Goal: Navigation & Orientation: Find specific page/section

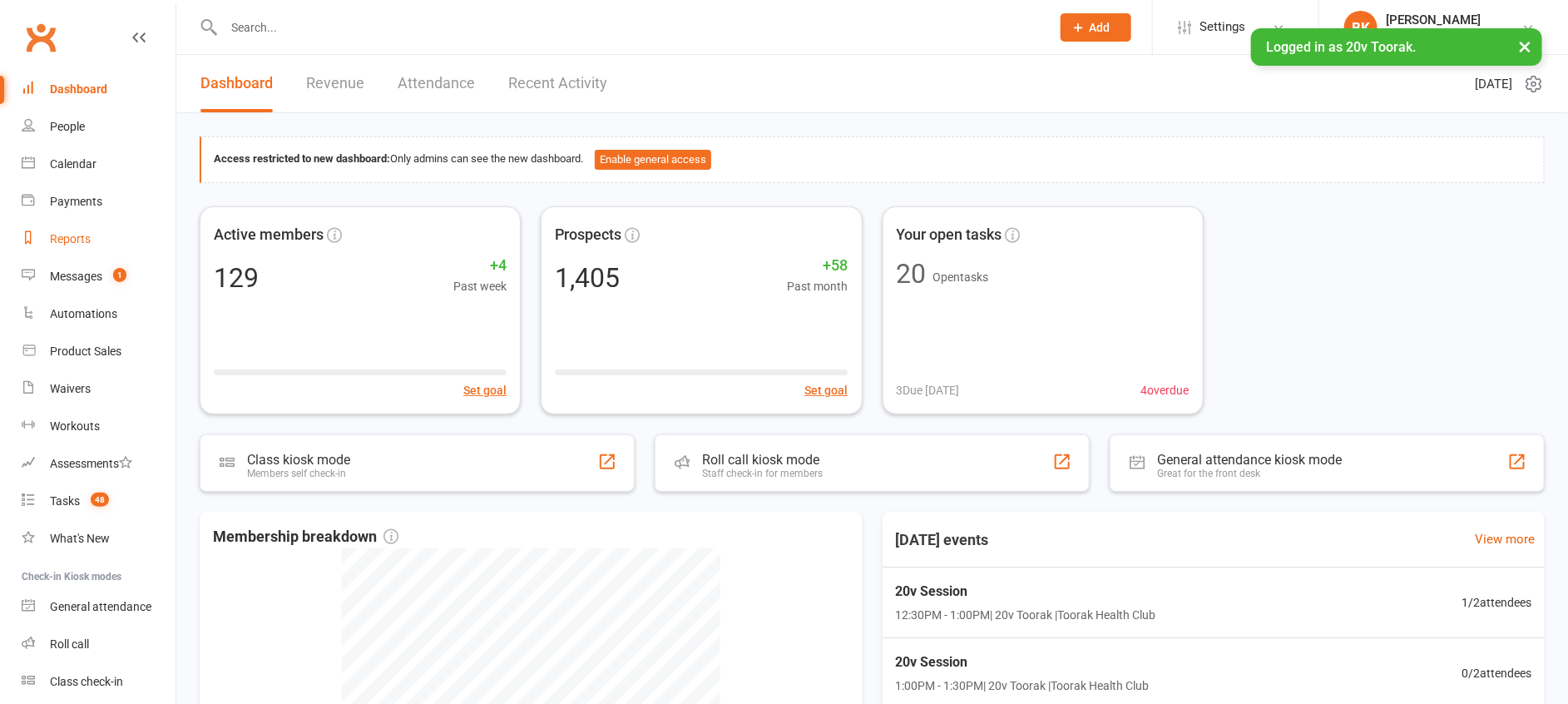
click at [114, 248] on link "Reports" at bounding box center [98, 239] width 154 height 37
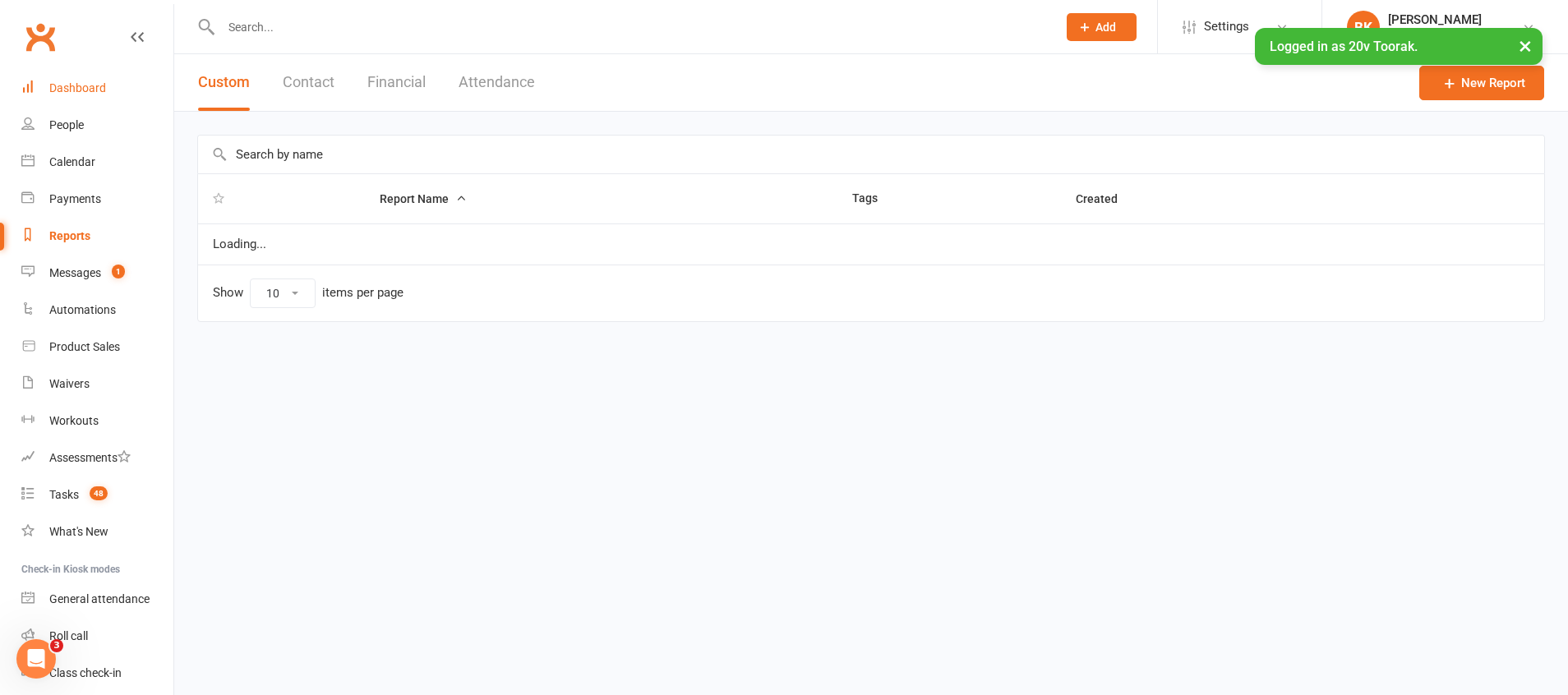
click at [82, 79] on link "Dashboard" at bounding box center [97, 88] width 152 height 37
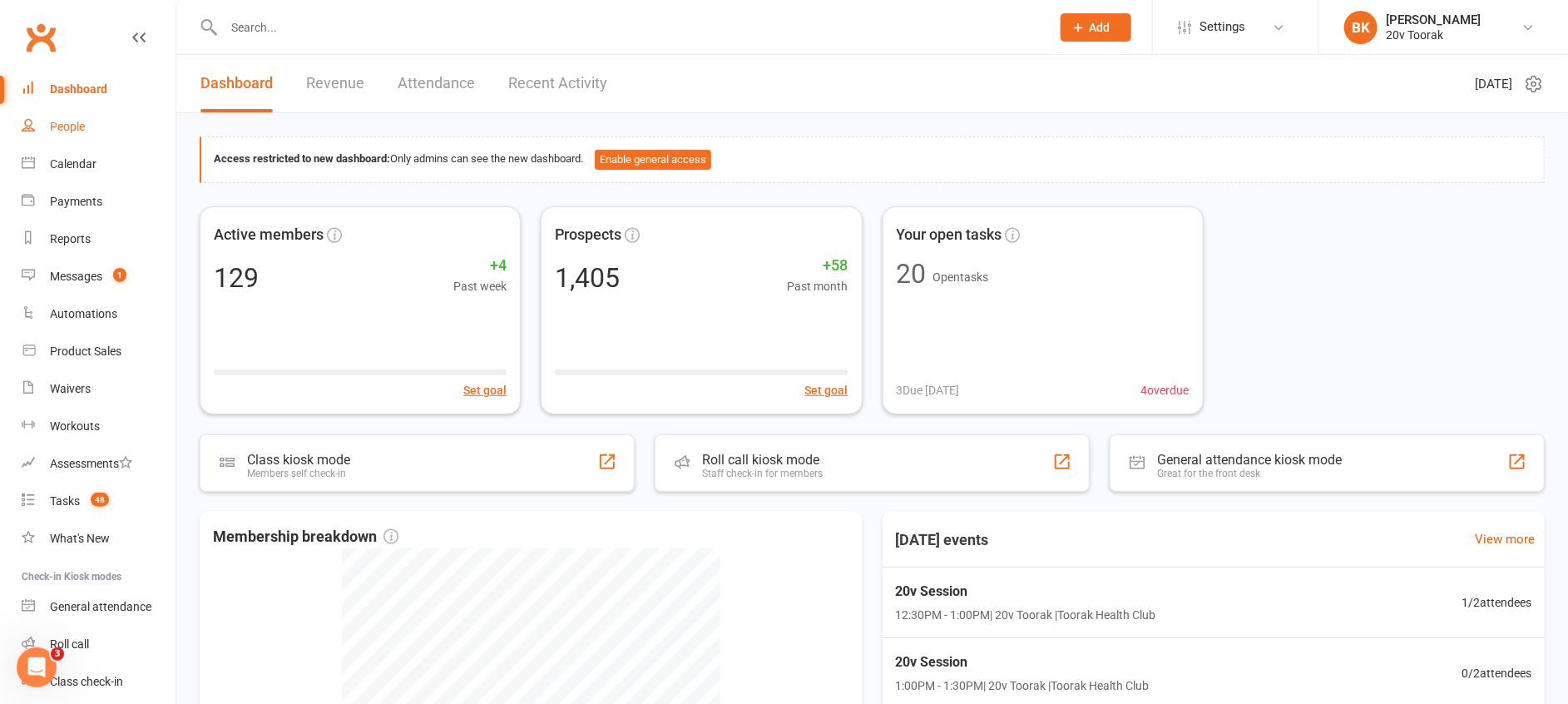
click at [83, 137] on link "People" at bounding box center [98, 126] width 154 height 37
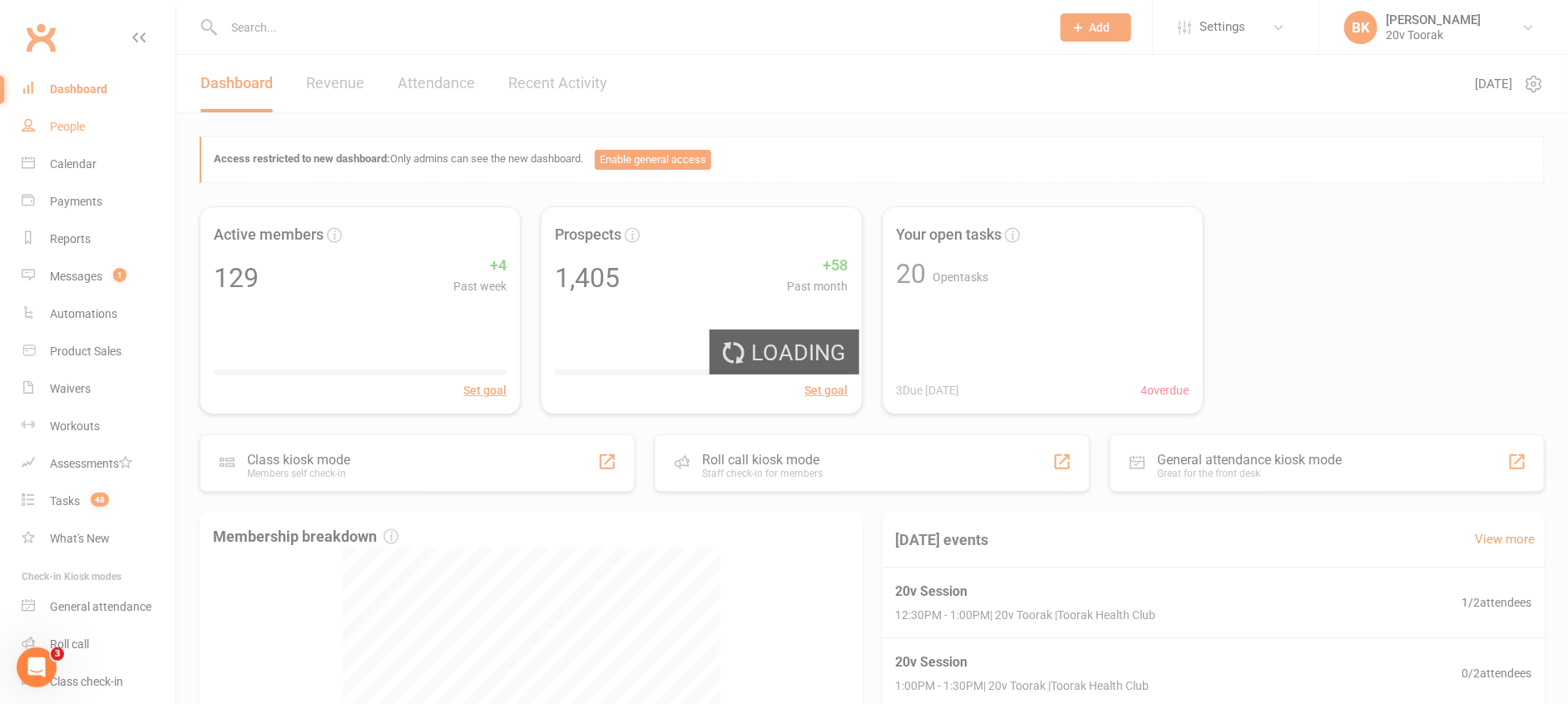
select select "100"
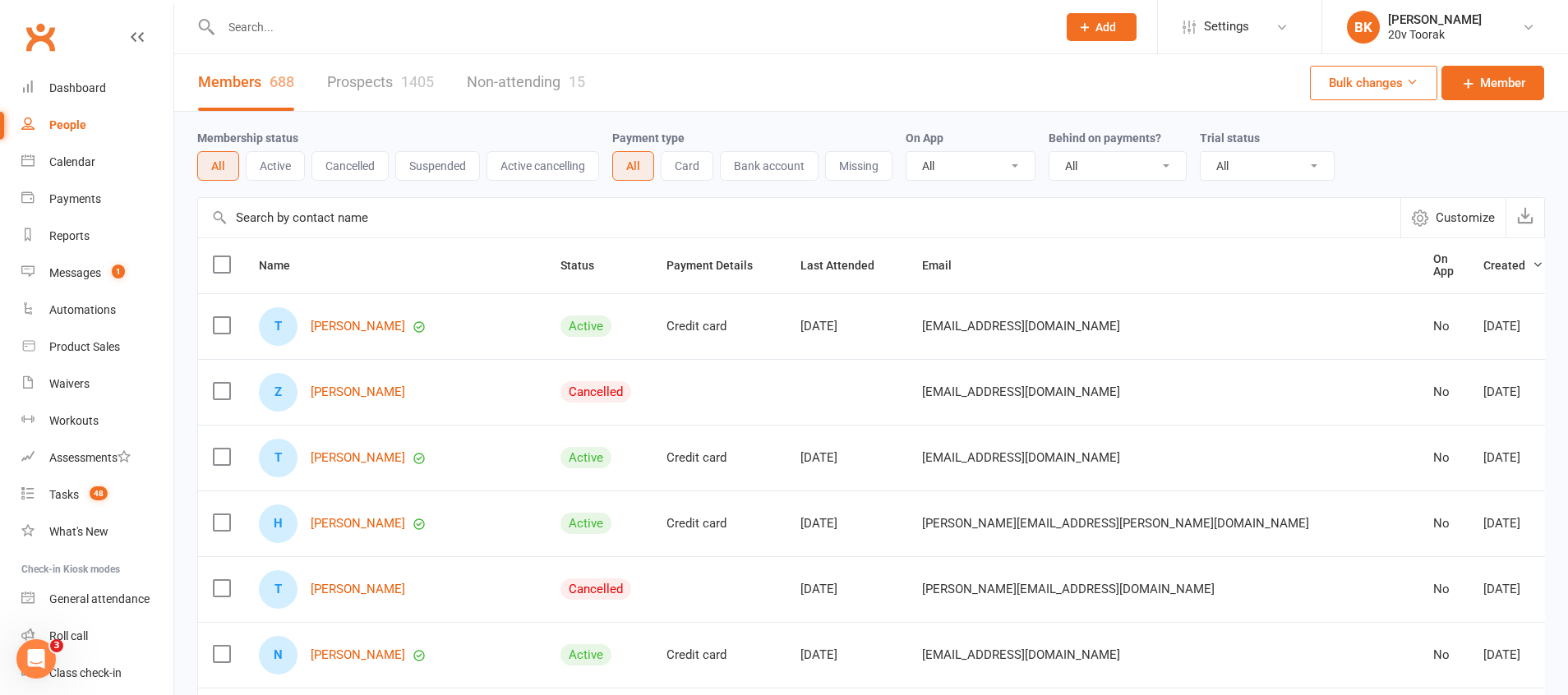
click at [386, 86] on link "Prospects 1405" at bounding box center [380, 83] width 107 height 57
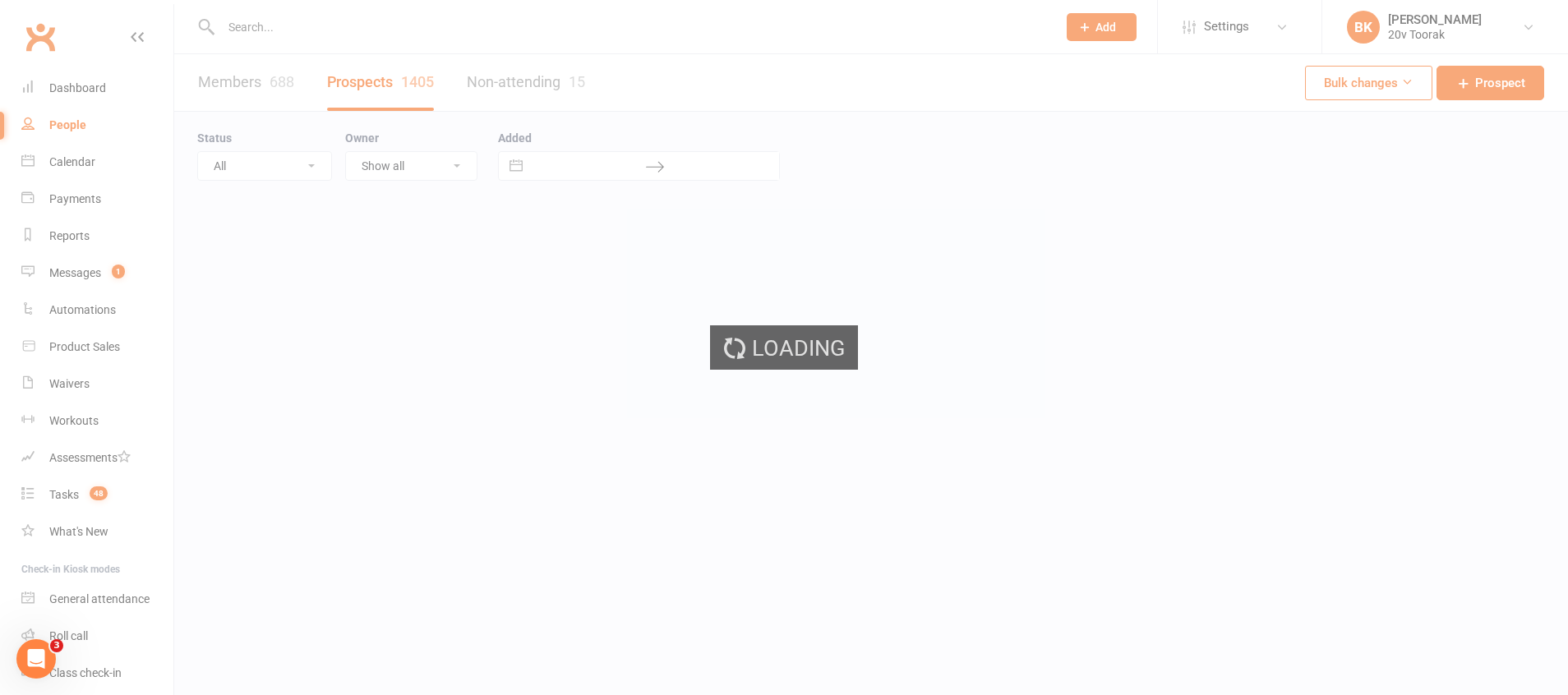
select select "100"
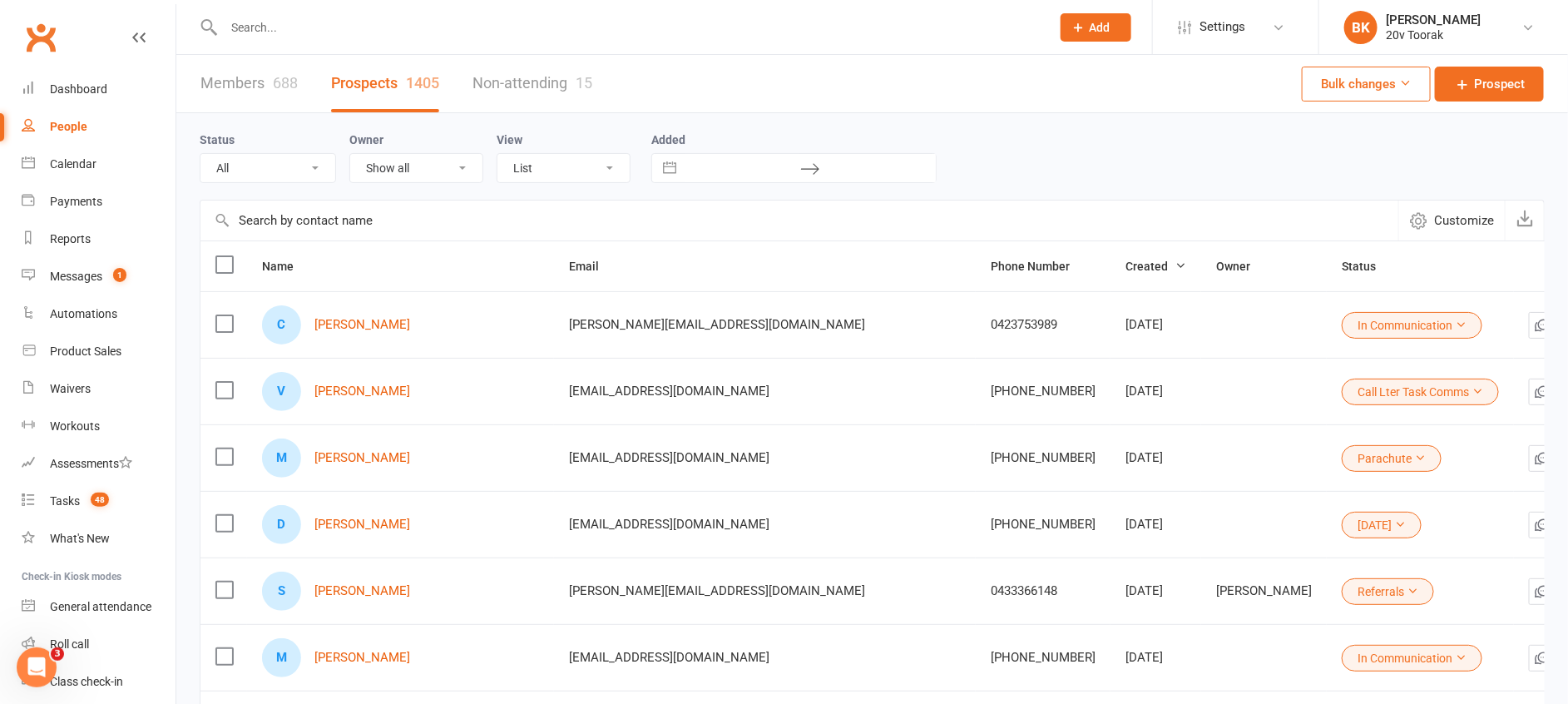
click at [294, 74] on div "688" at bounding box center [285, 83] width 25 height 17
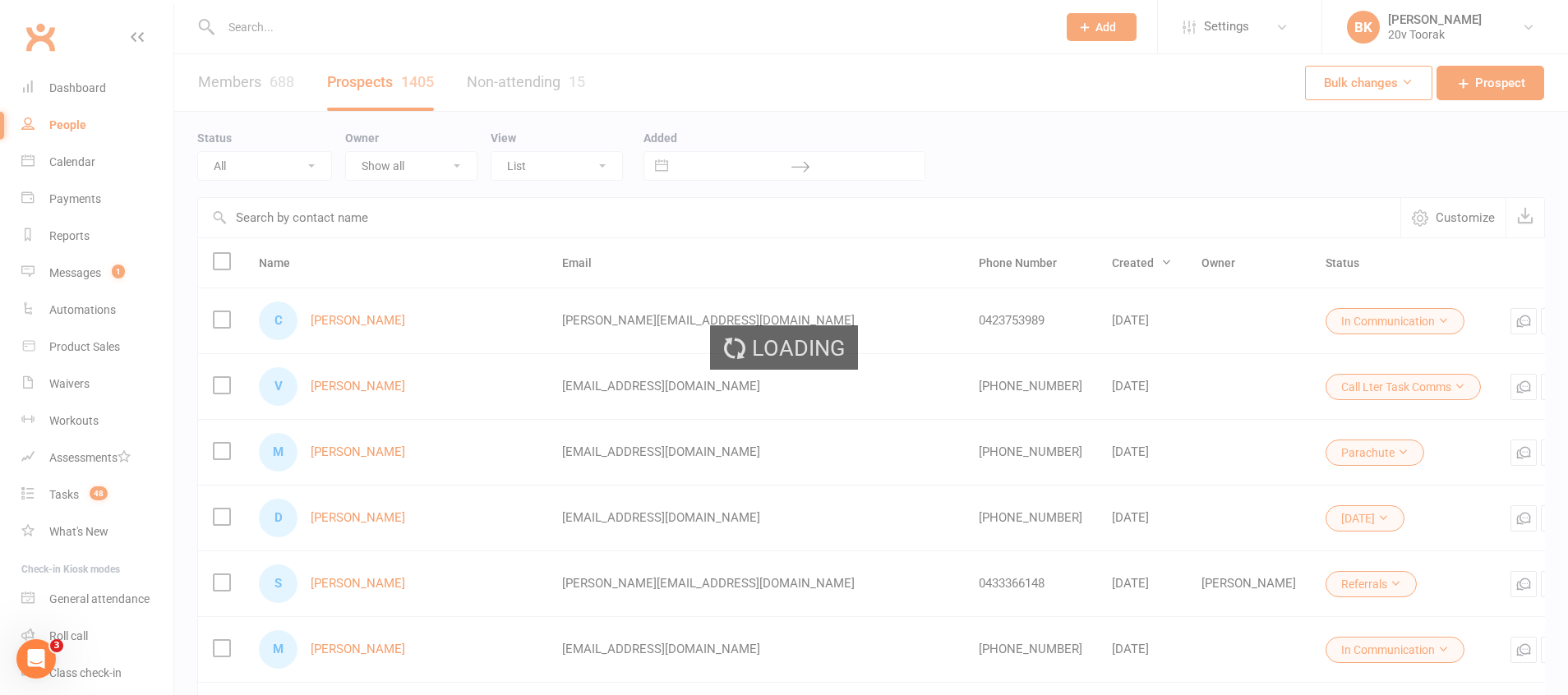
select select "100"
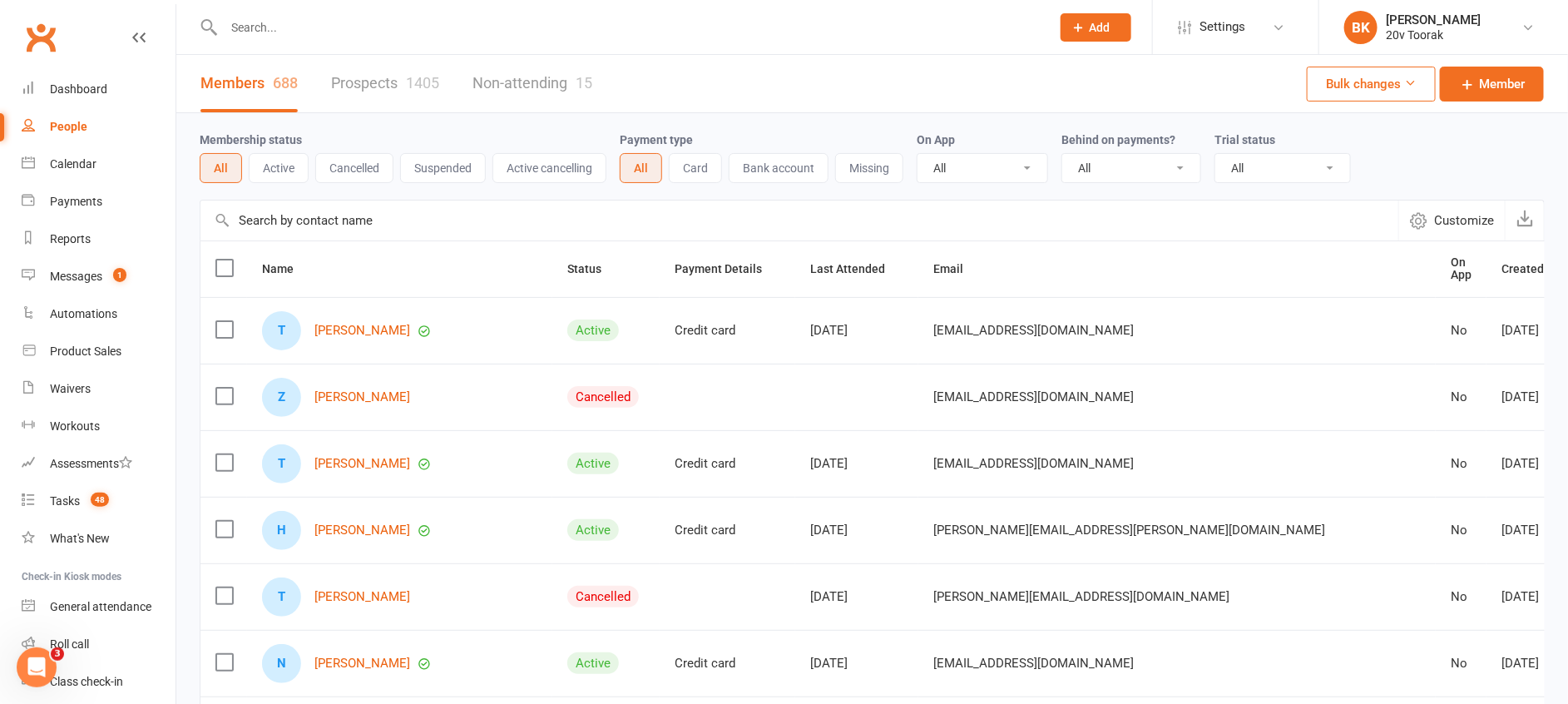
click at [359, 180] on button "Cancelled" at bounding box center [355, 168] width 78 height 30
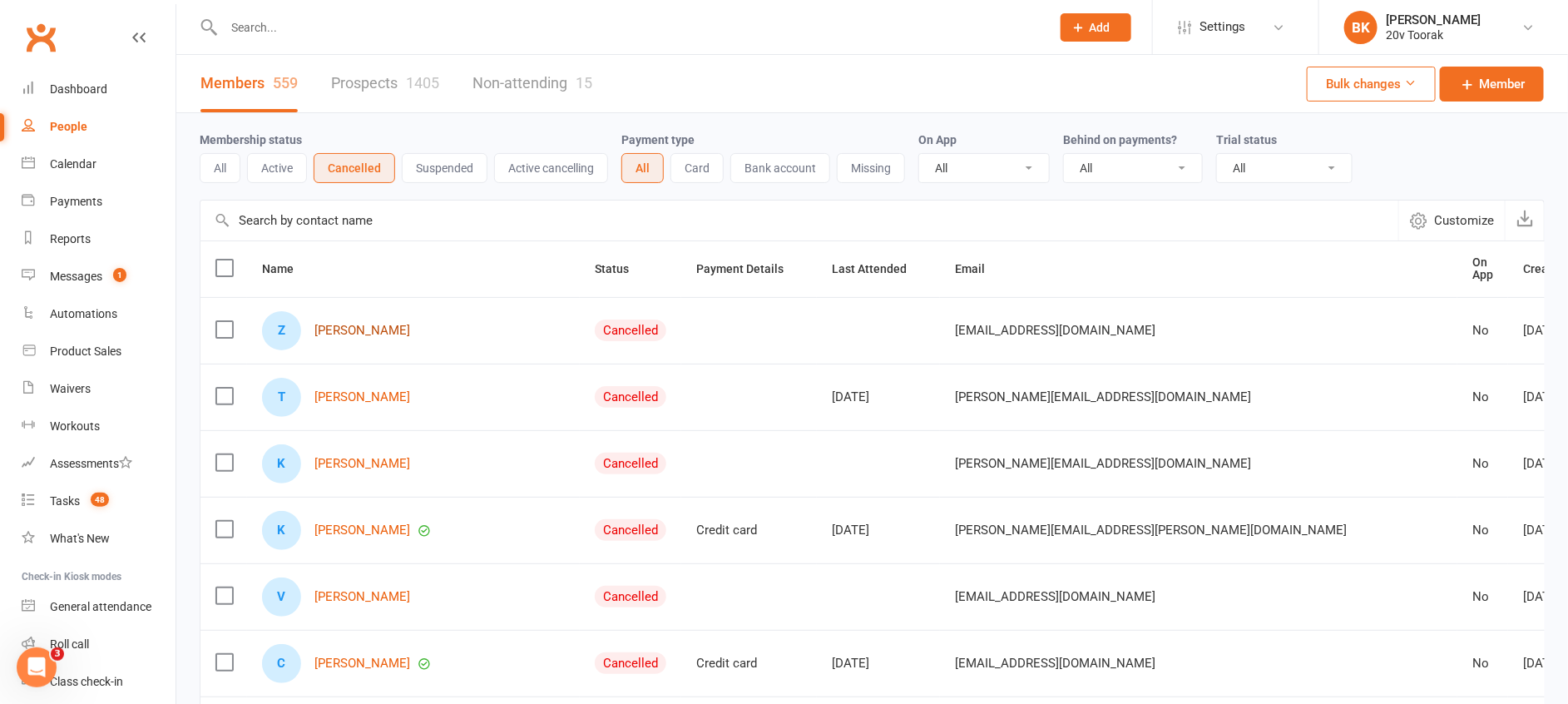
click at [372, 323] on link "[PERSON_NAME]" at bounding box center [362, 330] width 96 height 14
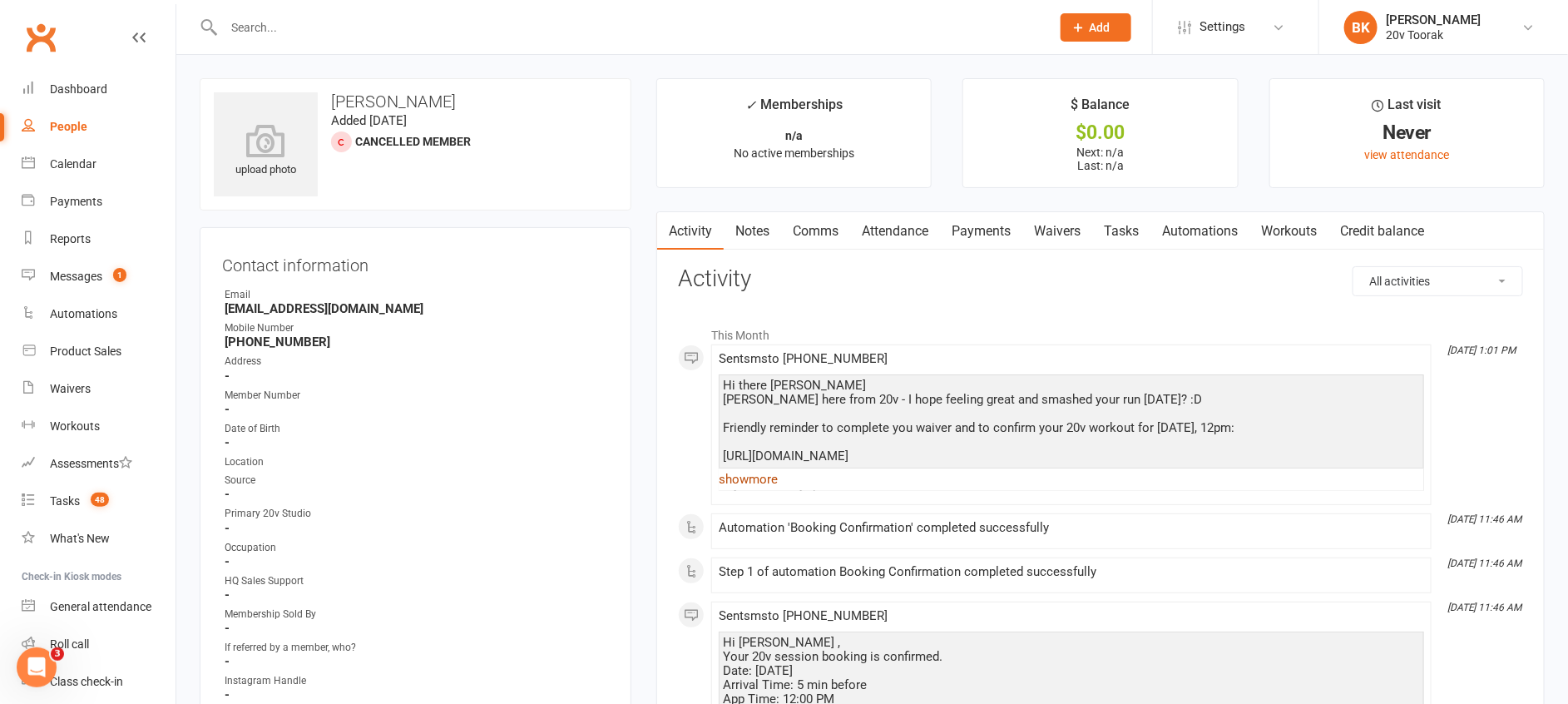
click at [732, 487] on link "show more" at bounding box center [1071, 479] width 706 height 24
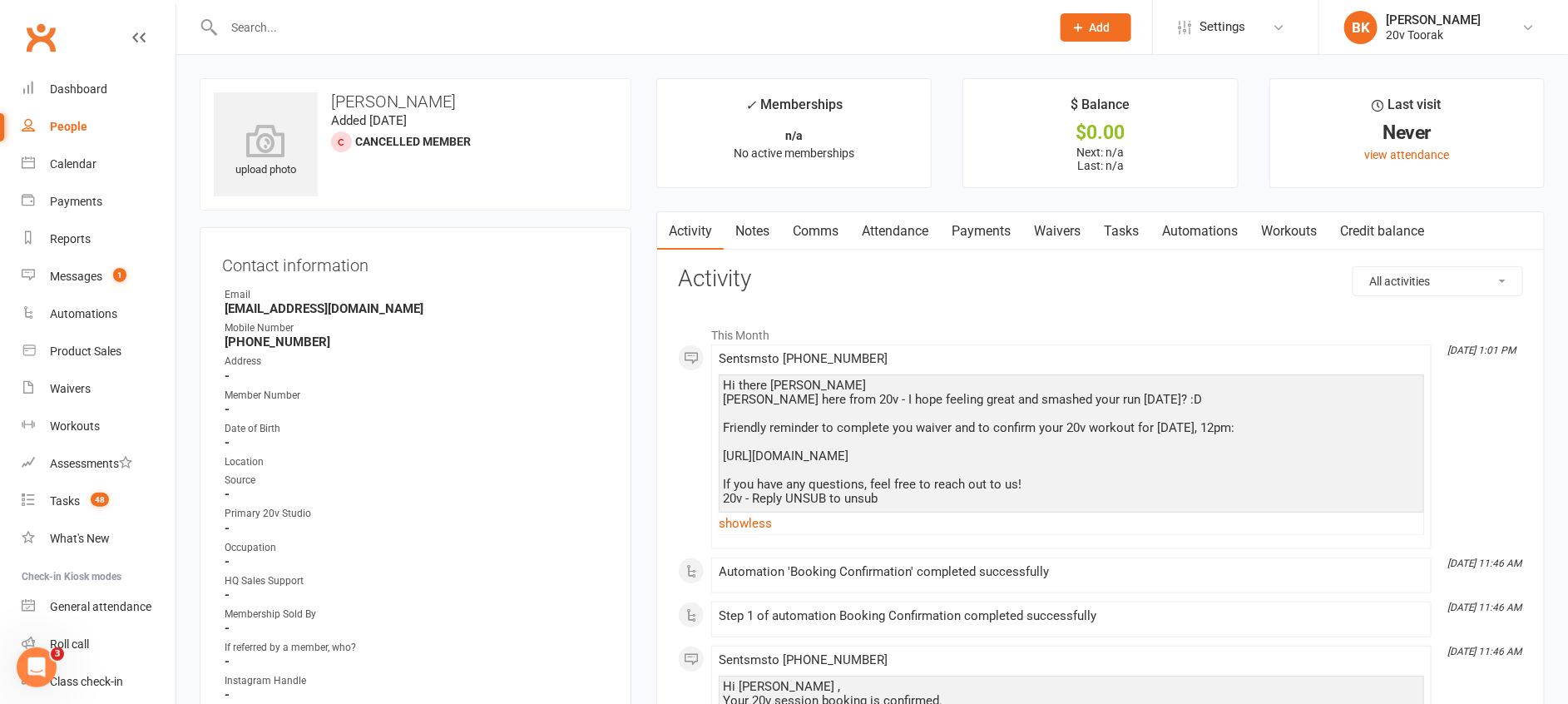
click at [1118, 232] on link "Tasks" at bounding box center [1121, 231] width 58 height 38
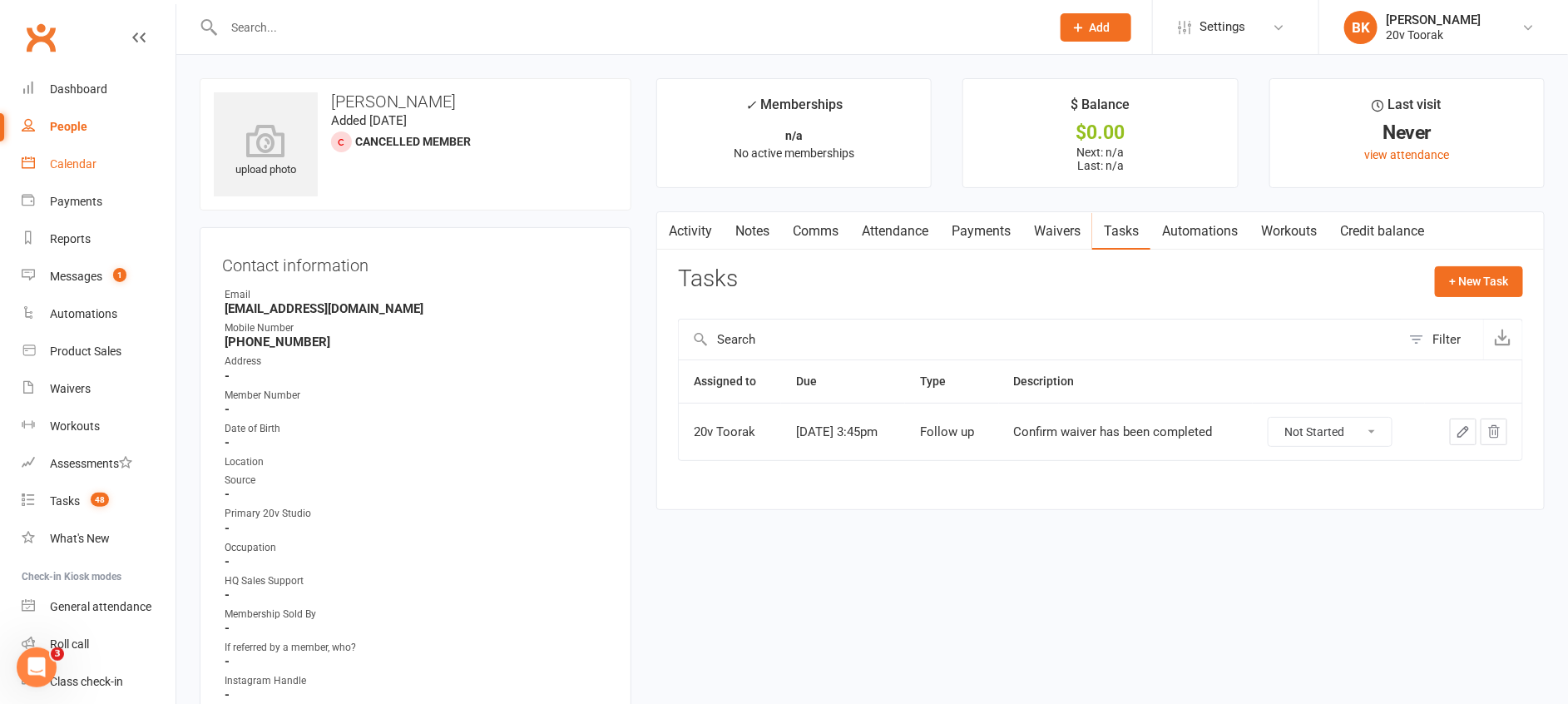
click at [64, 162] on div "Calendar" at bounding box center [72, 163] width 46 height 13
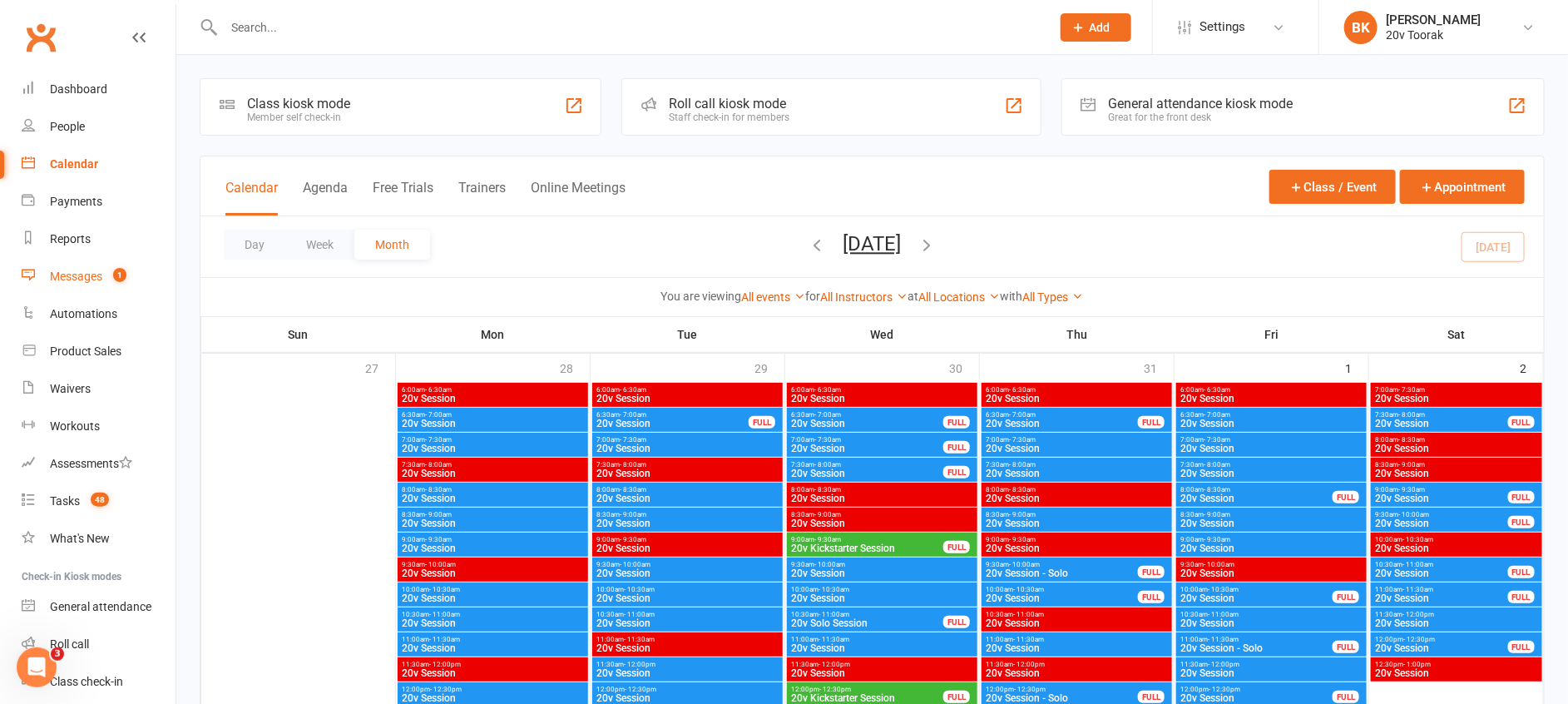
click at [64, 279] on div "Messages" at bounding box center [76, 275] width 52 height 13
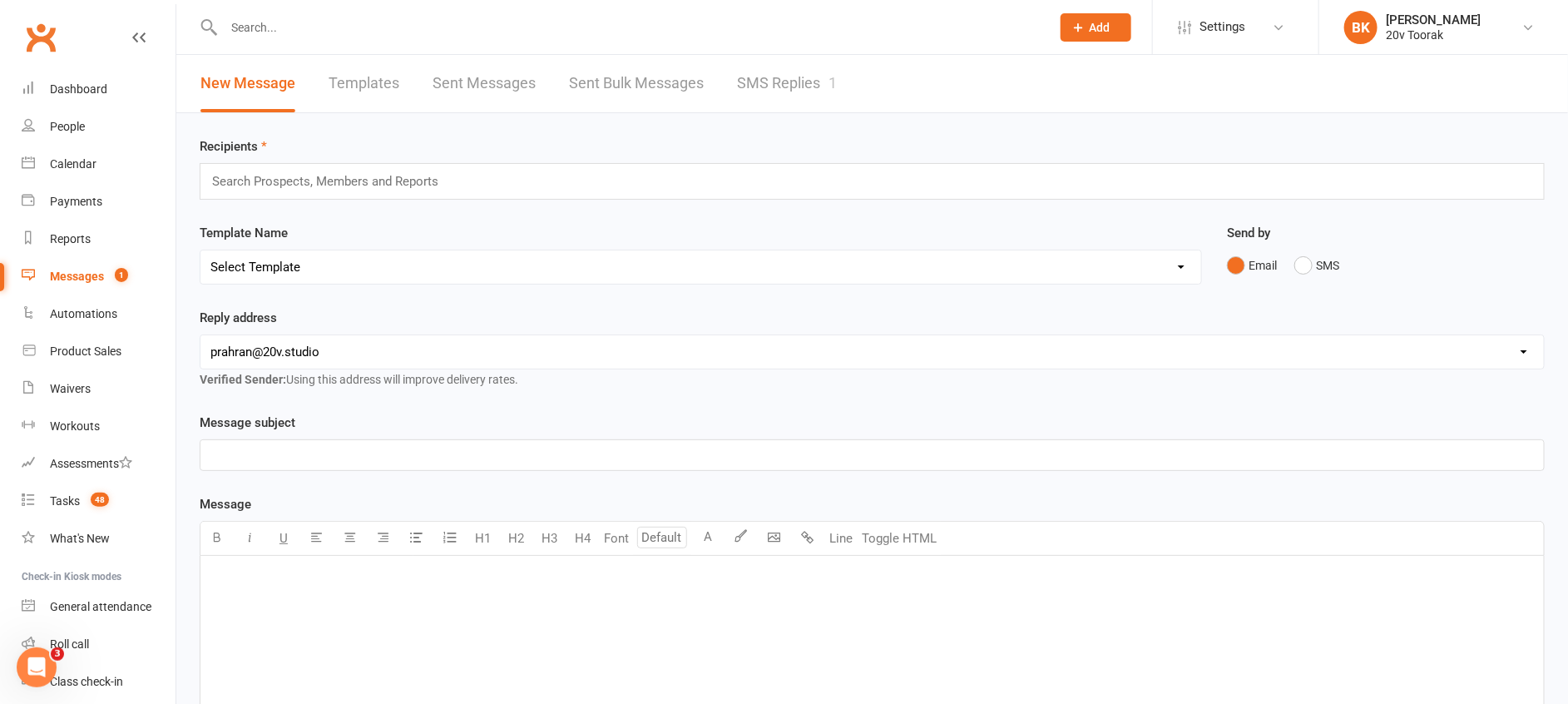
click at [765, 107] on link "SMS Replies 1" at bounding box center [787, 84] width 100 height 58
